Goal: Find specific page/section: Find specific page/section

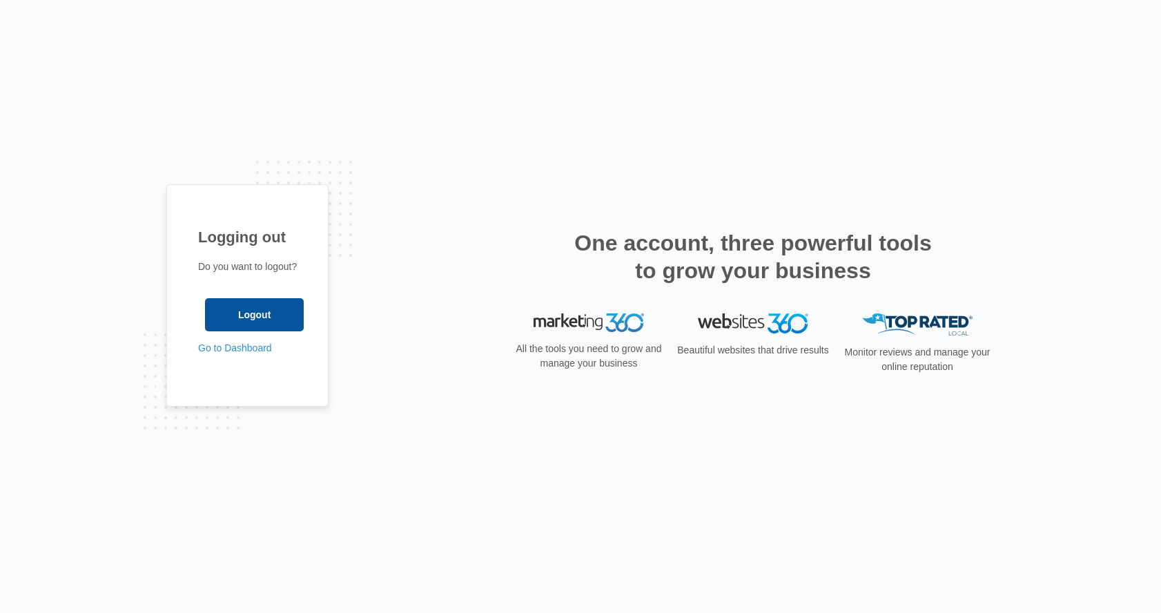
click at [255, 314] on input "Logout" at bounding box center [254, 314] width 99 height 33
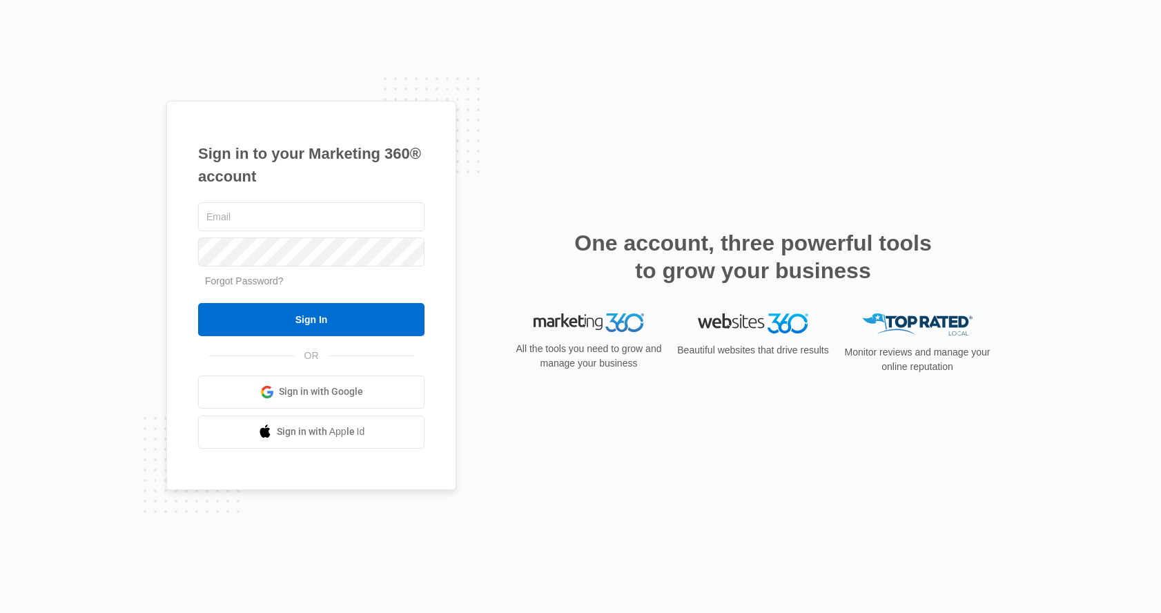
type input "[EMAIL_ADDRESS][DOMAIN_NAME]"
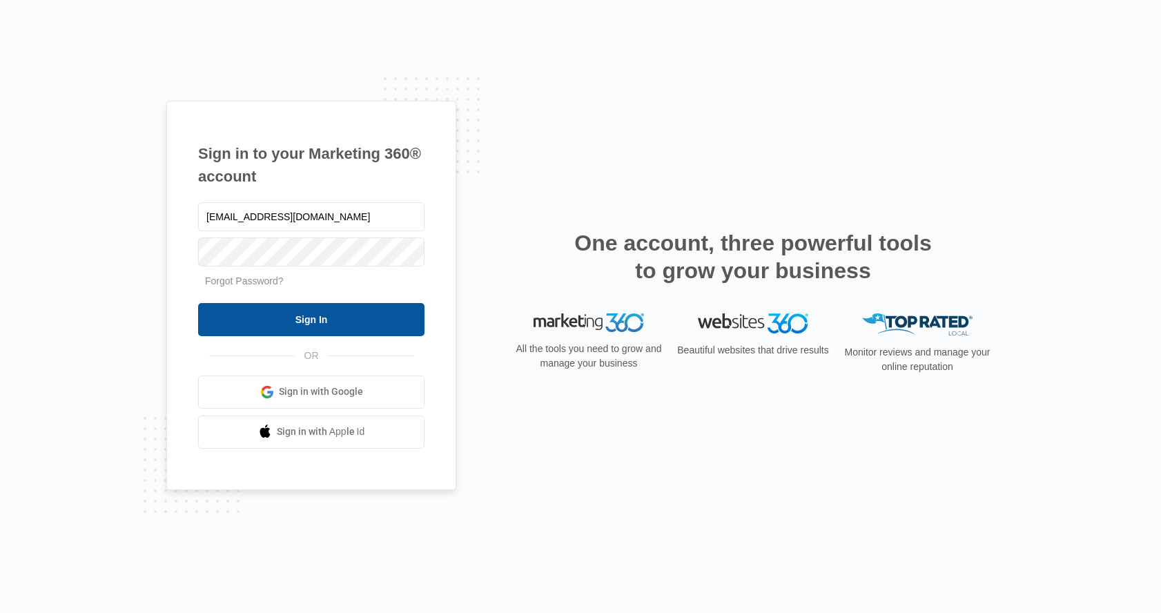
click at [346, 314] on input "Sign In" at bounding box center [311, 319] width 226 height 33
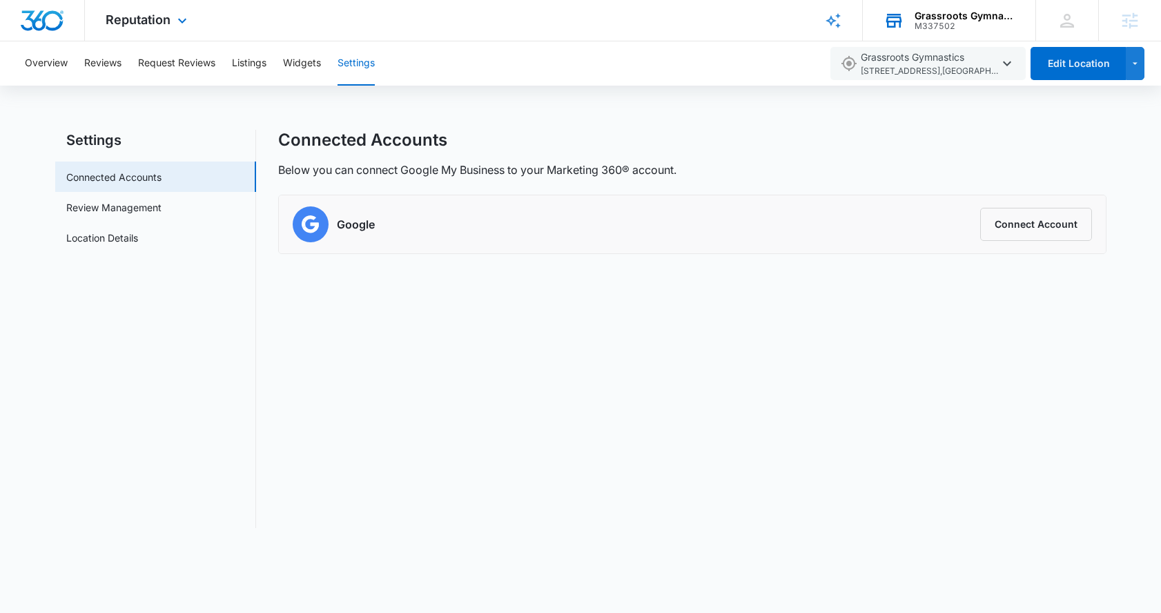
click at [974, 17] on div "Grassroots Gymnastics" at bounding box center [964, 15] width 101 height 11
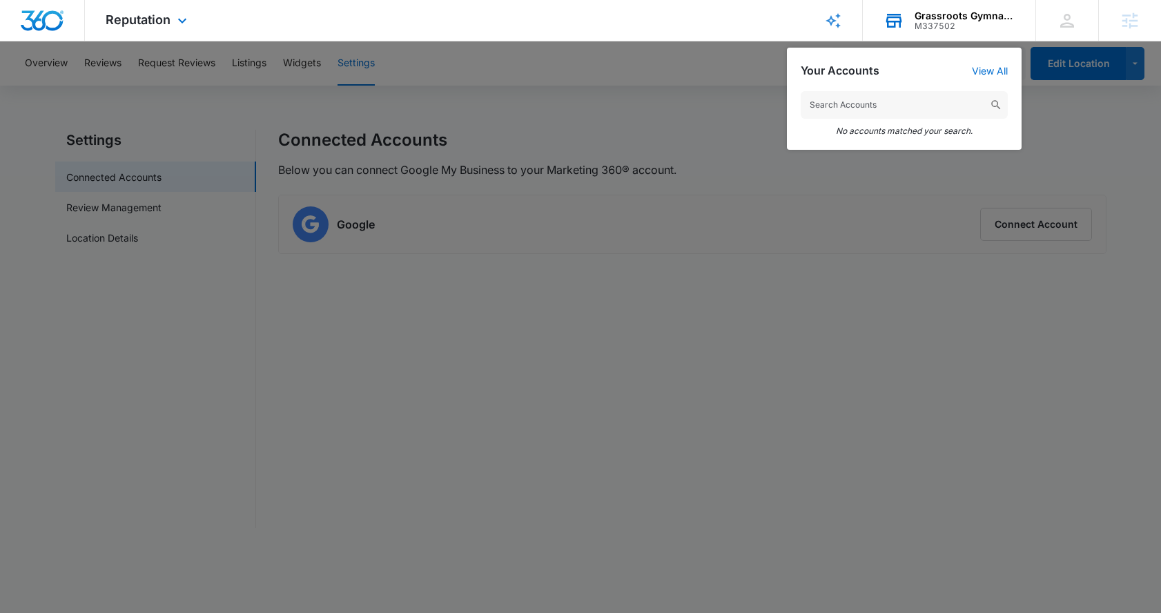
click at [895, 104] on input "text" at bounding box center [904, 105] width 207 height 28
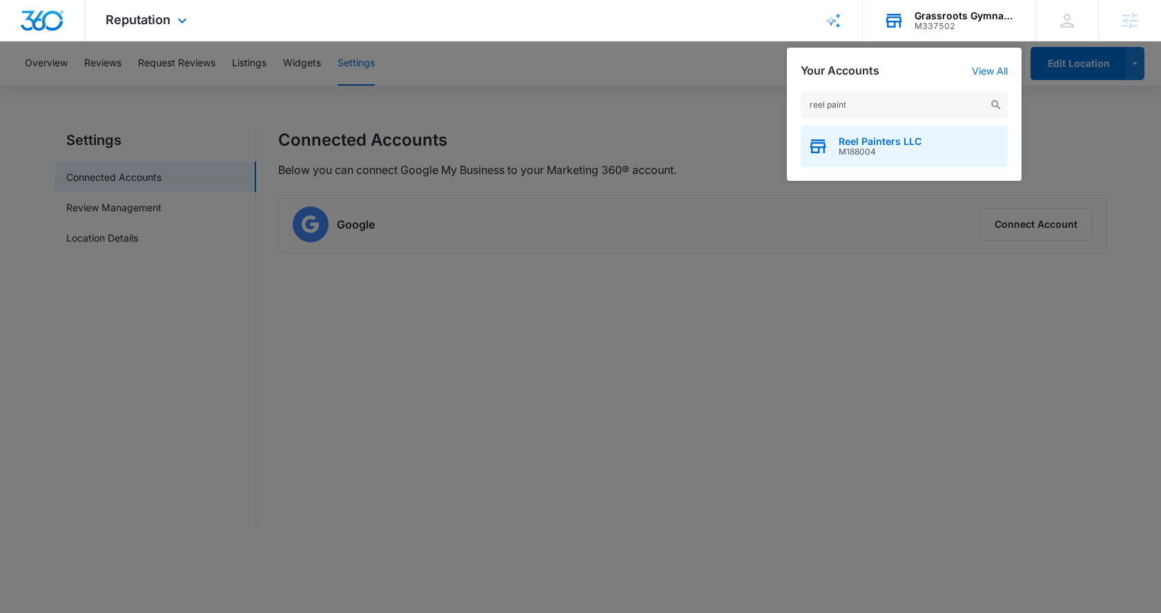
type input "reel paint"
click at [888, 141] on span "Reel Painters LLC" at bounding box center [880, 141] width 83 height 11
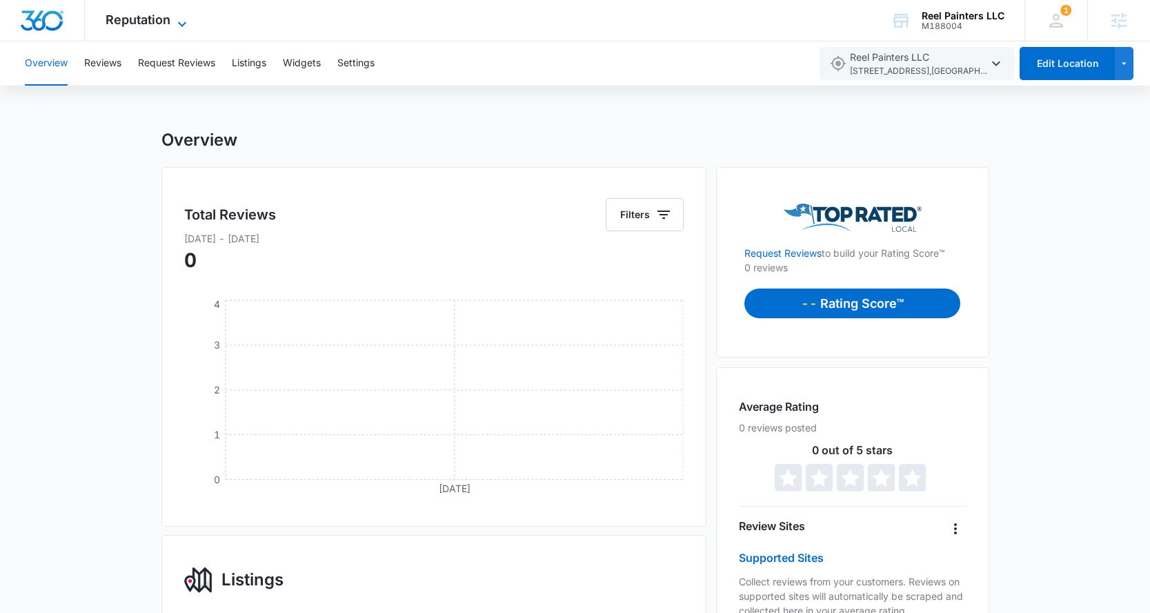
click at [159, 14] on span "Reputation" at bounding box center [138, 19] width 65 height 14
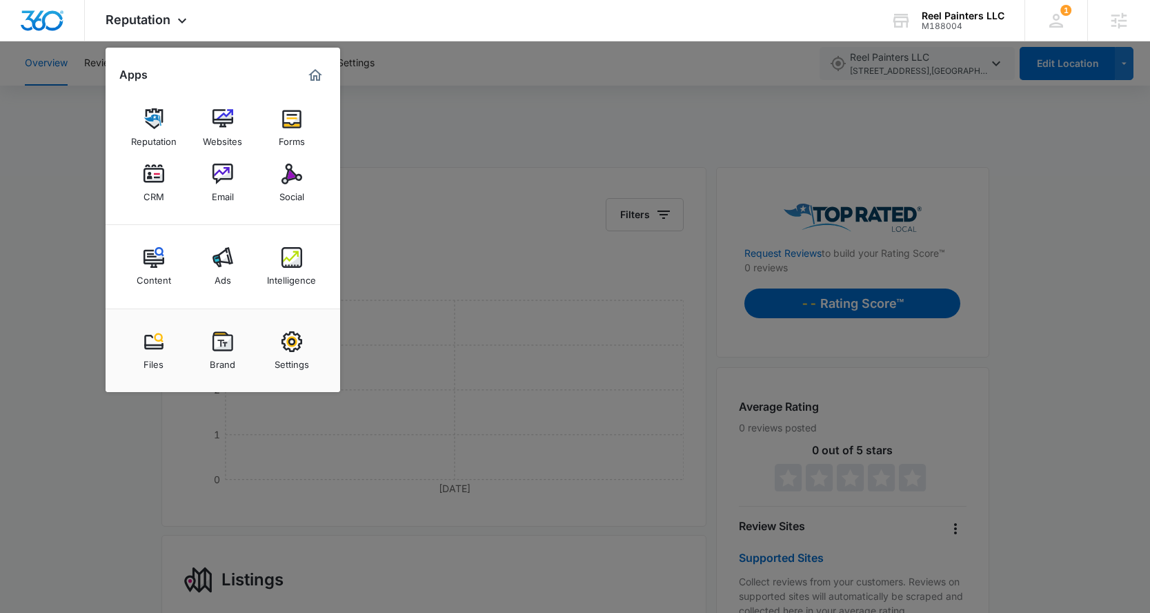
click at [458, 144] on div at bounding box center [575, 306] width 1150 height 613
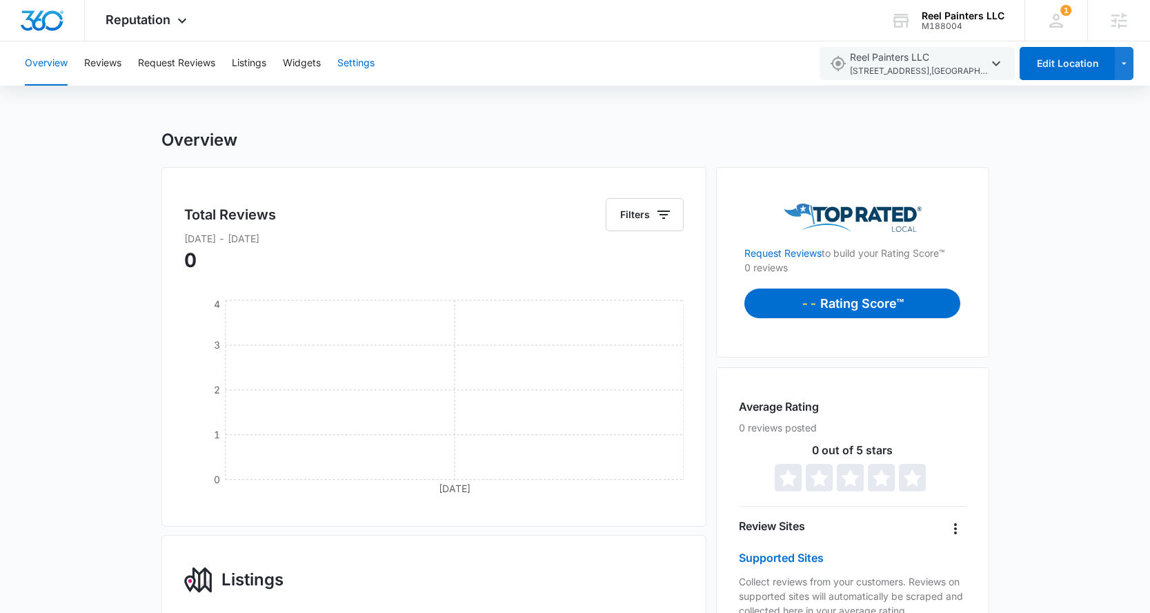
click at [370, 61] on button "Settings" at bounding box center [355, 63] width 37 height 44
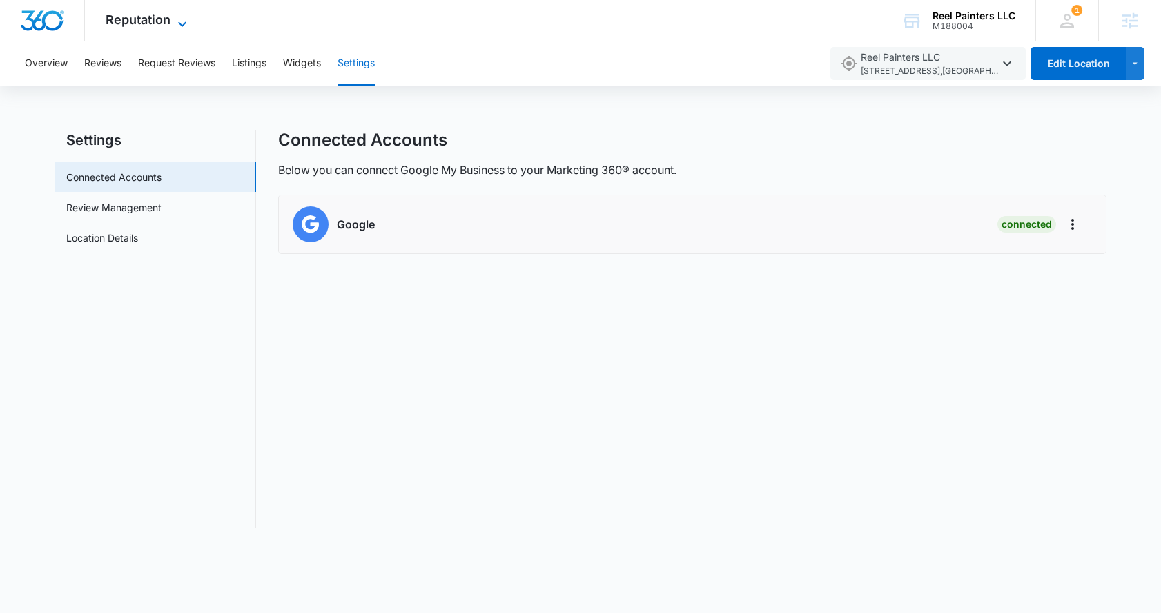
click at [143, 21] on span "Reputation" at bounding box center [138, 19] width 65 height 14
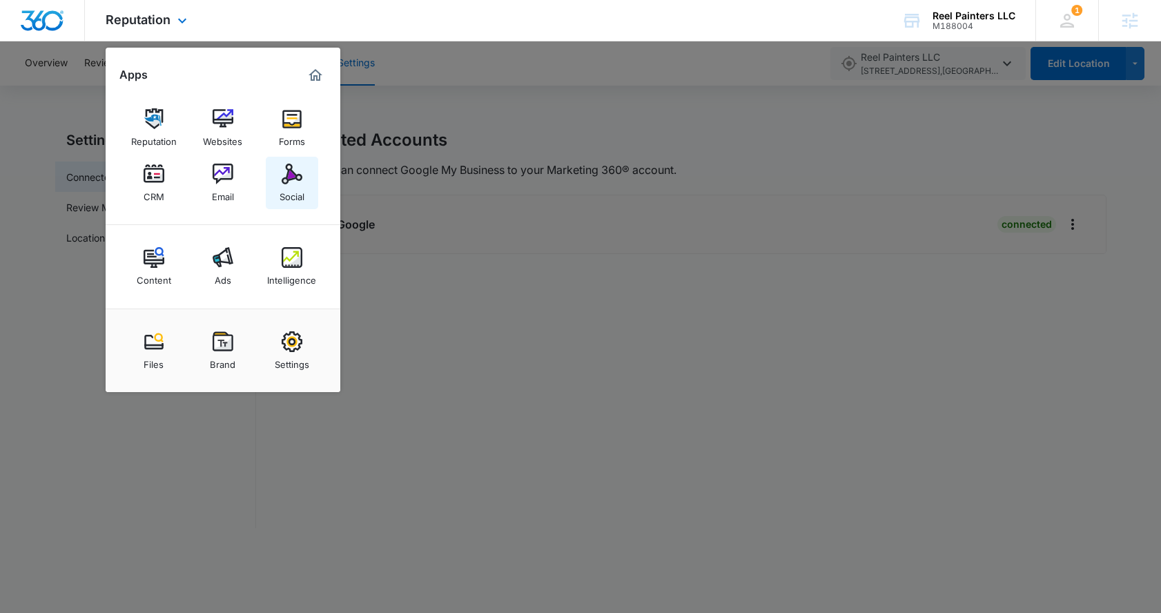
click at [289, 183] on img at bounding box center [292, 174] width 21 height 21
